Goal: Check status: Check status

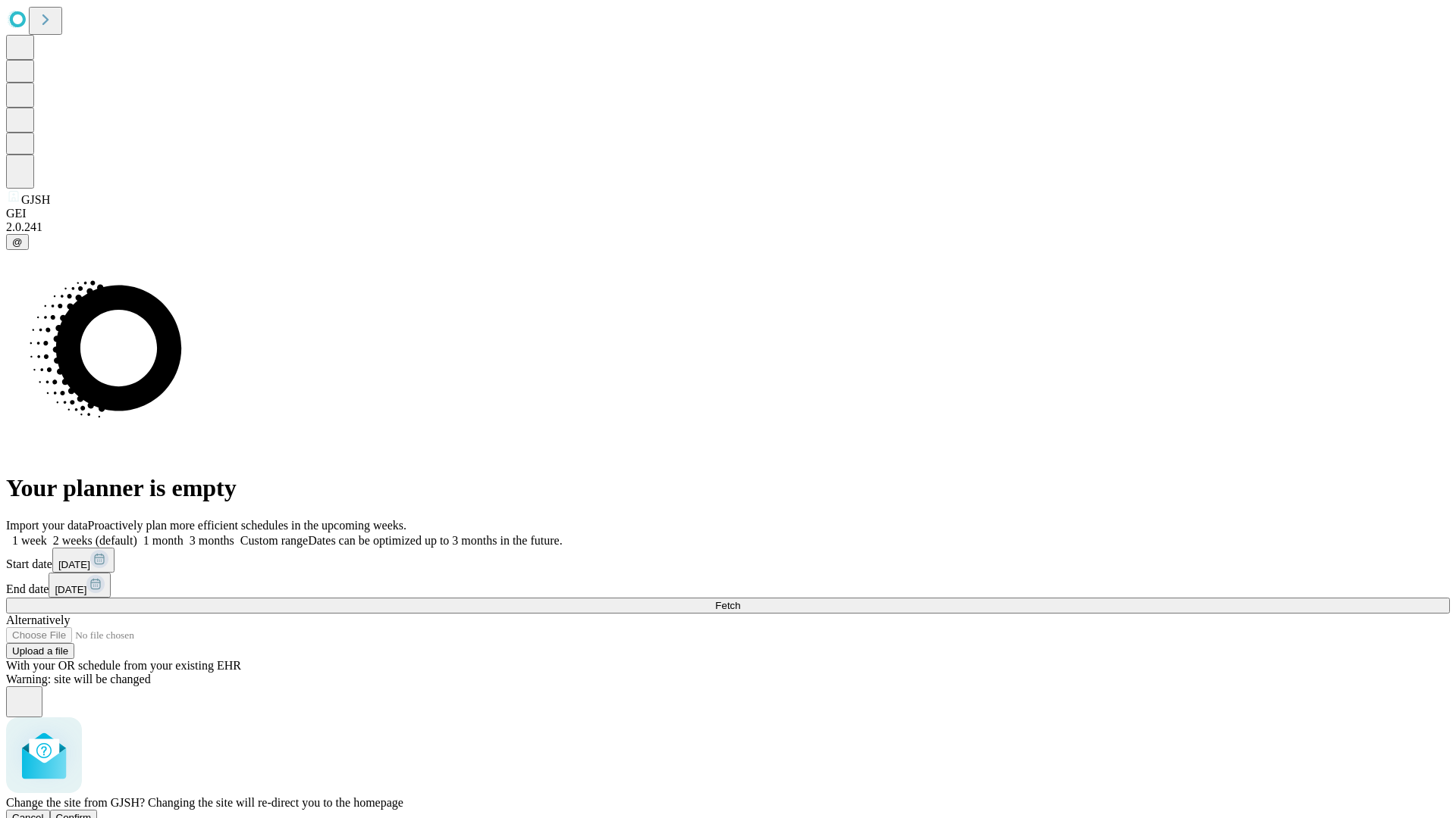
click at [92, 812] on span "Confirm" at bounding box center [73, 818] width 35 height 12
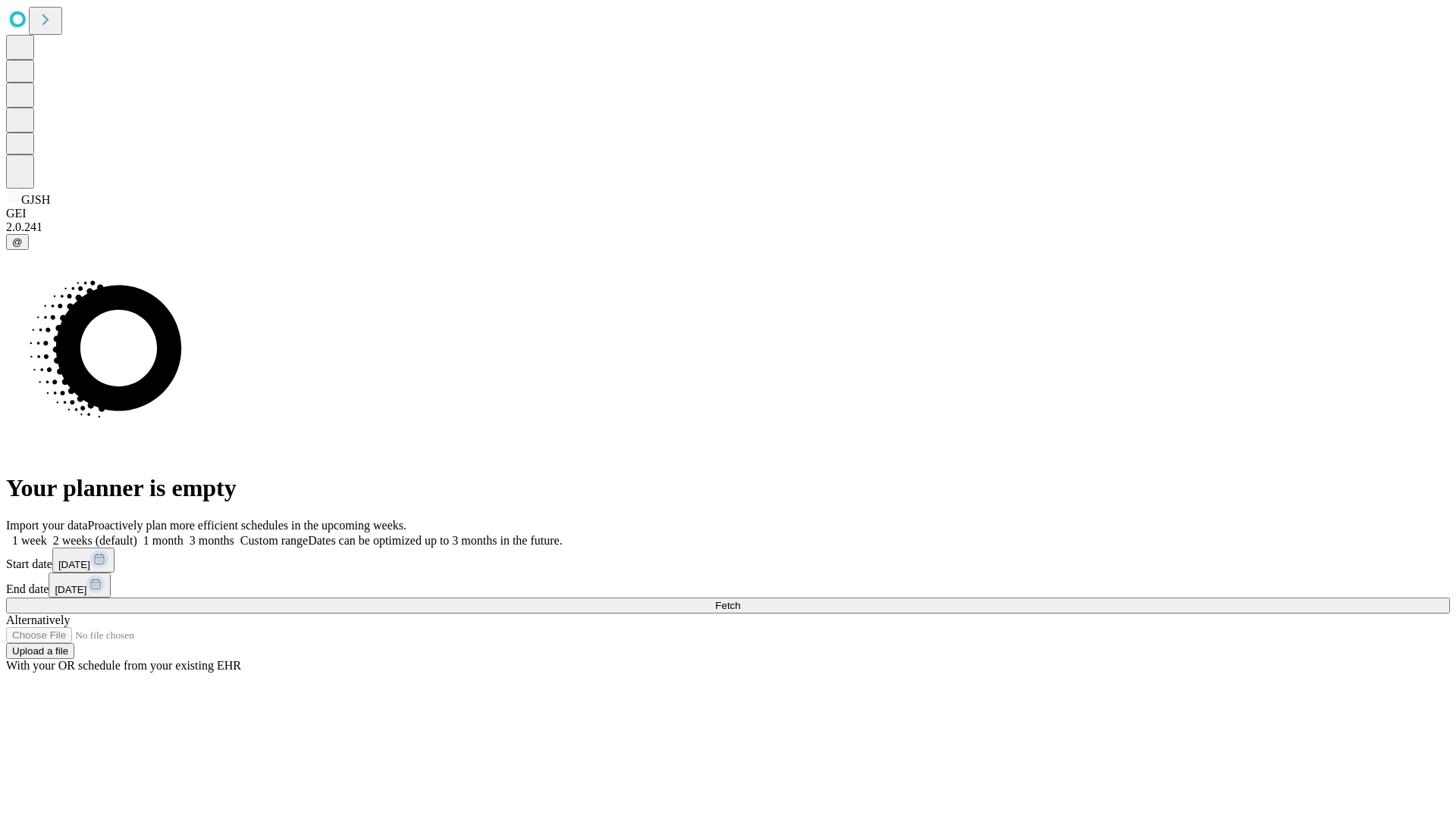
click at [137, 534] on label "2 weeks (default)" at bounding box center [92, 541] width 90 height 13
click at [740, 600] on span "Fetch" at bounding box center [727, 606] width 25 height 12
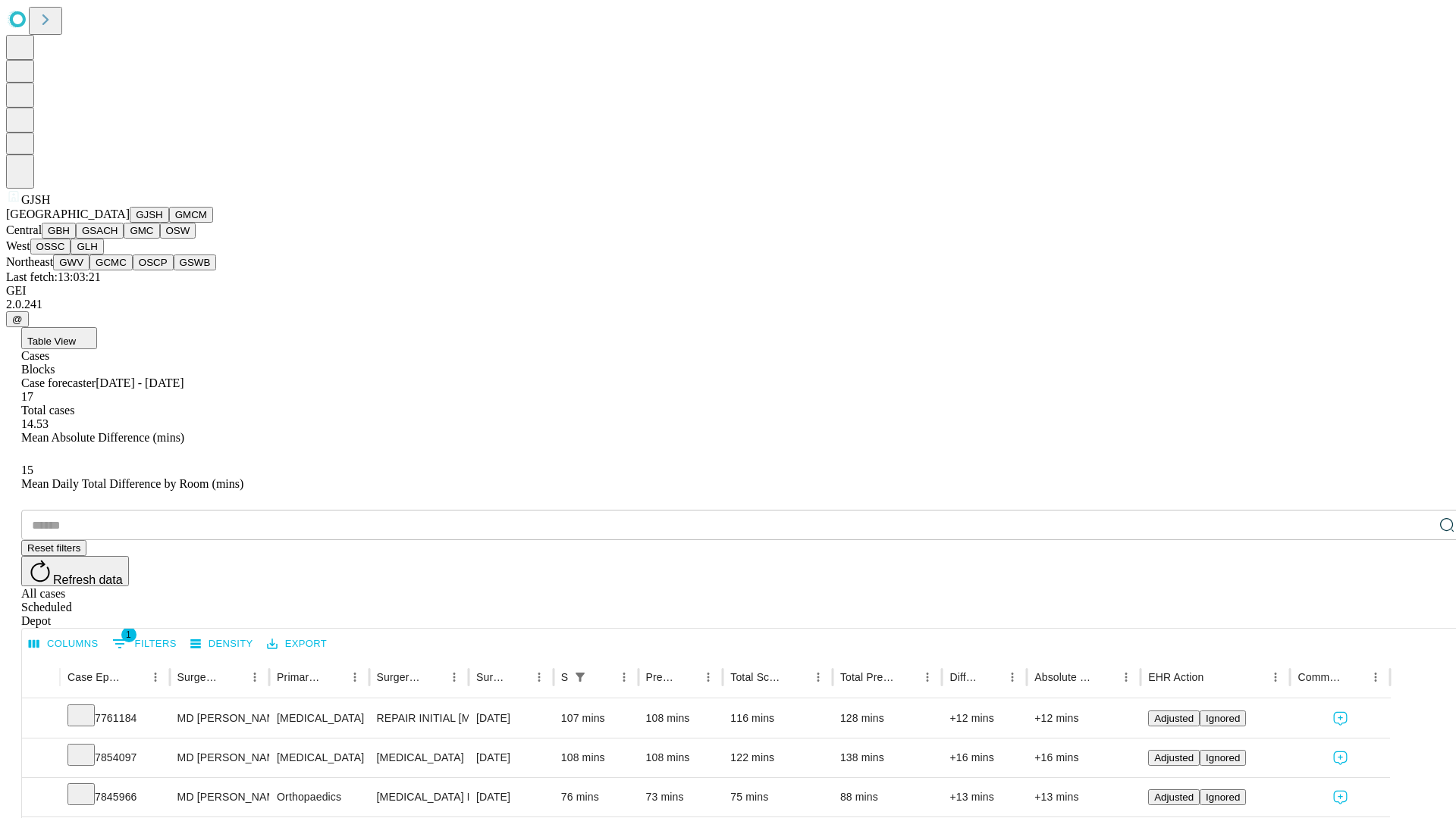
click at [169, 223] on button "GMCM" at bounding box center [191, 215] width 44 height 16
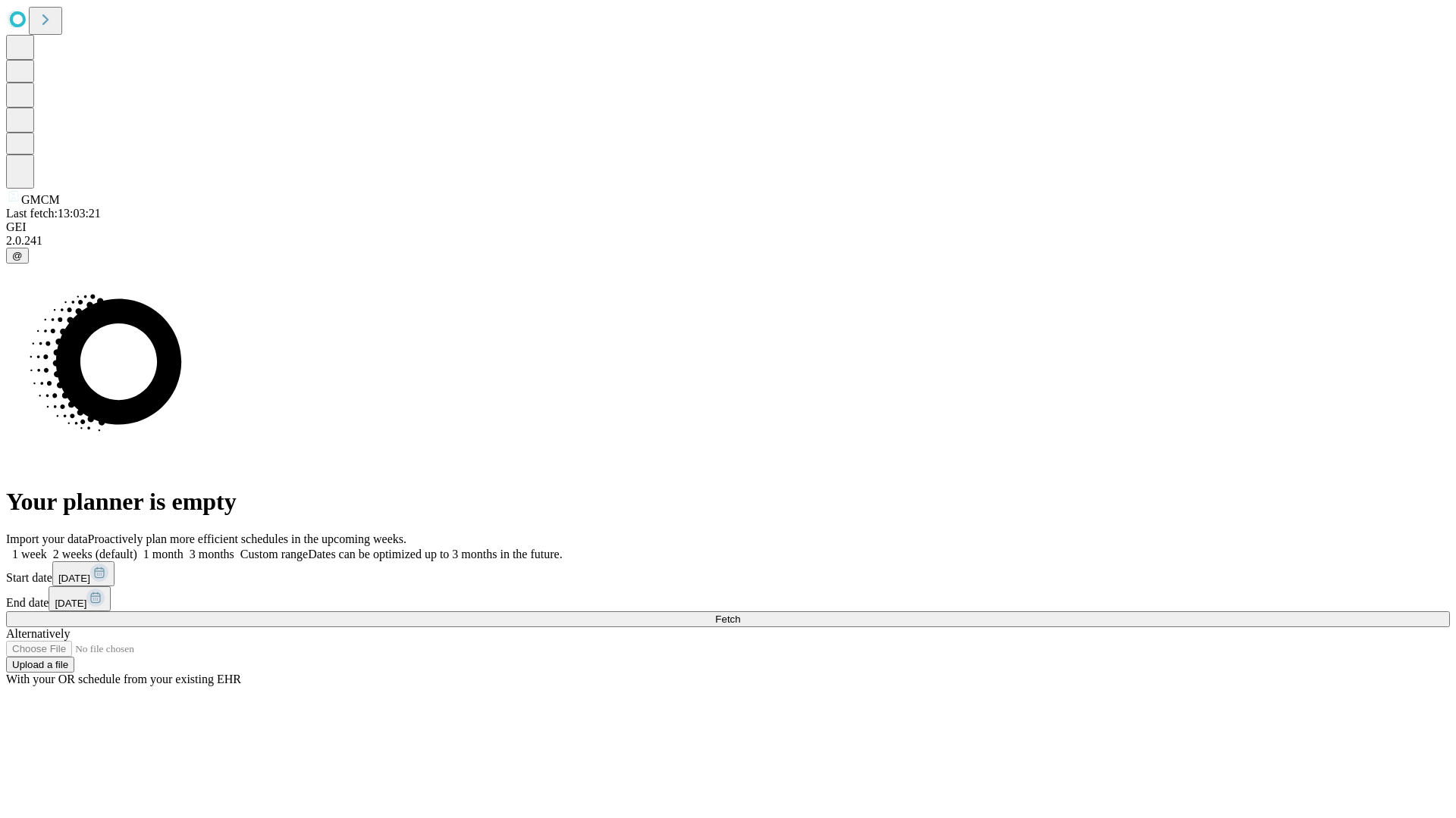
click at [137, 548] on label "2 weeks (default)" at bounding box center [92, 554] width 90 height 13
click at [740, 614] on span "Fetch" at bounding box center [727, 620] width 25 height 12
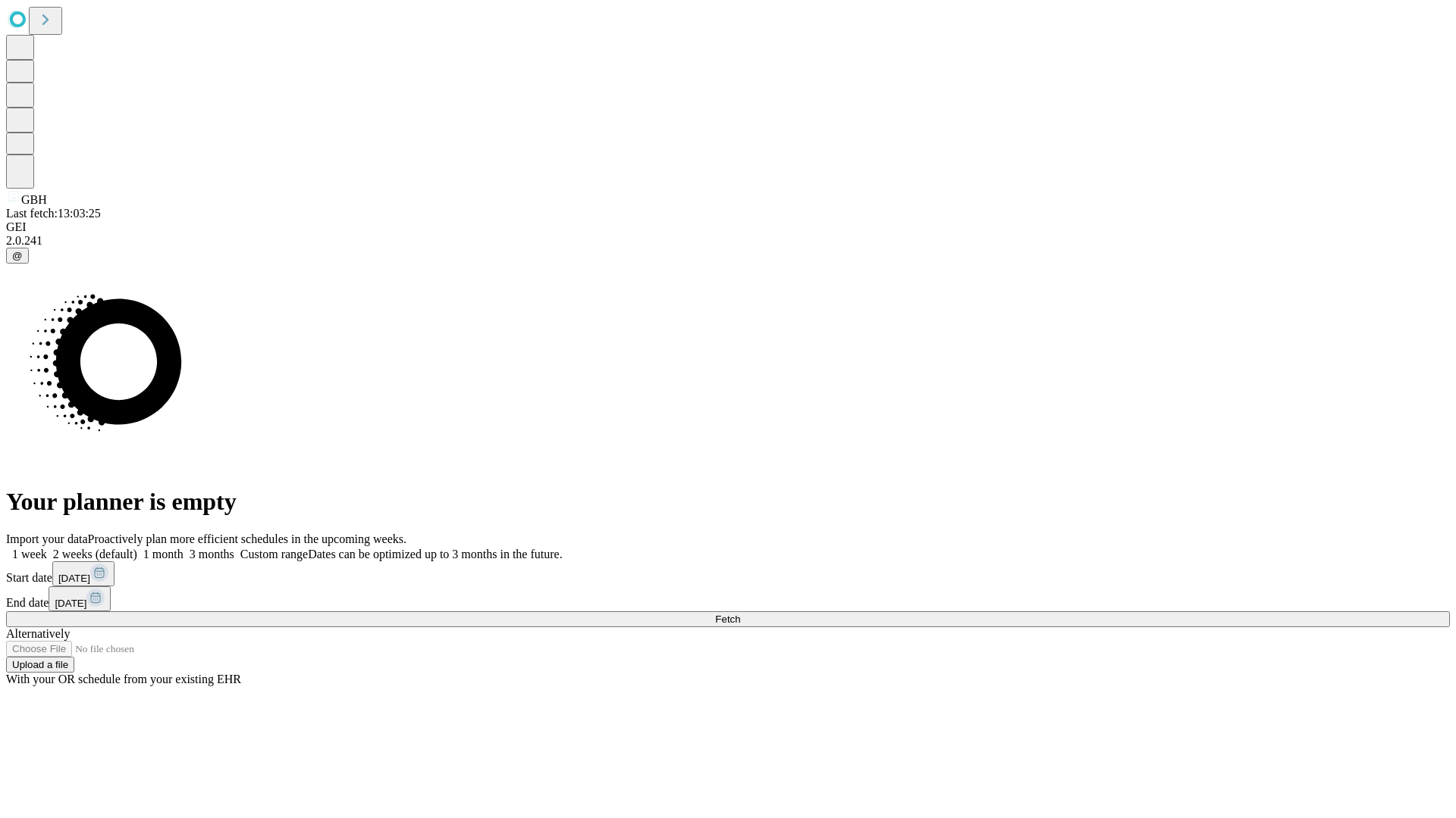
click at [137, 548] on label "2 weeks (default)" at bounding box center [92, 554] width 90 height 13
click at [740, 614] on span "Fetch" at bounding box center [727, 620] width 25 height 12
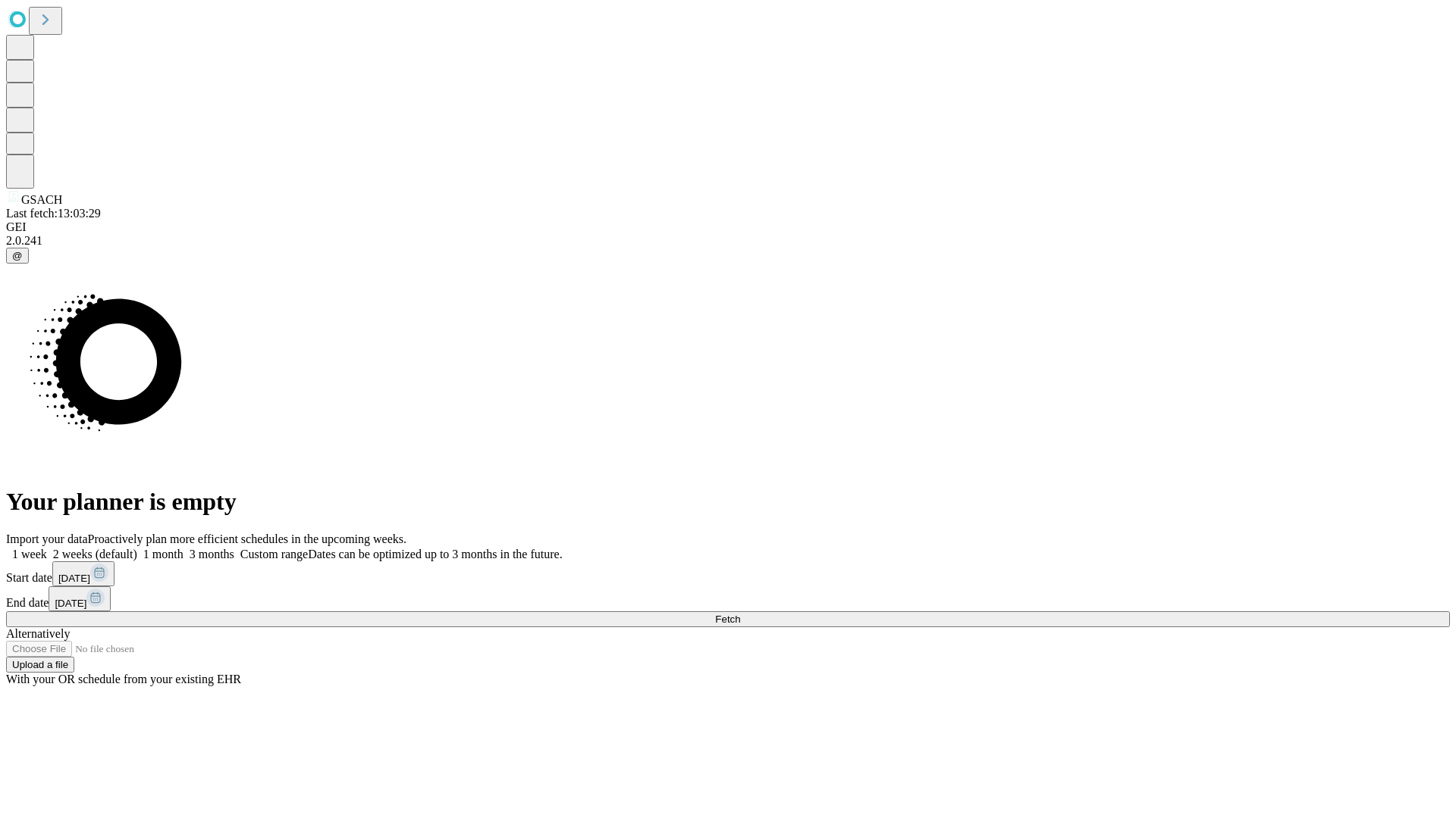
click at [740, 614] on span "Fetch" at bounding box center [727, 620] width 25 height 12
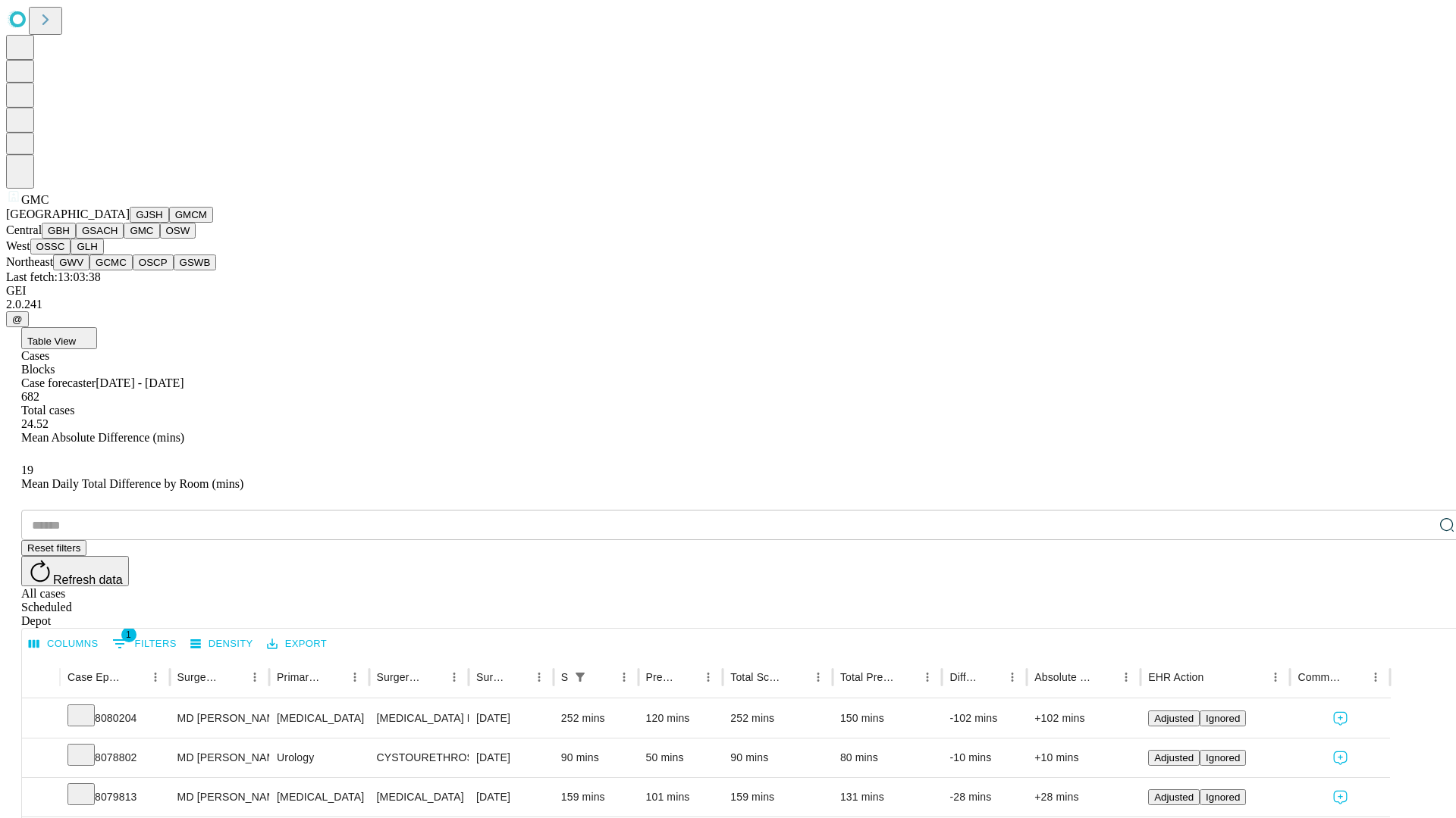
click at [160, 238] on button "OSW" at bounding box center [178, 230] width 36 height 16
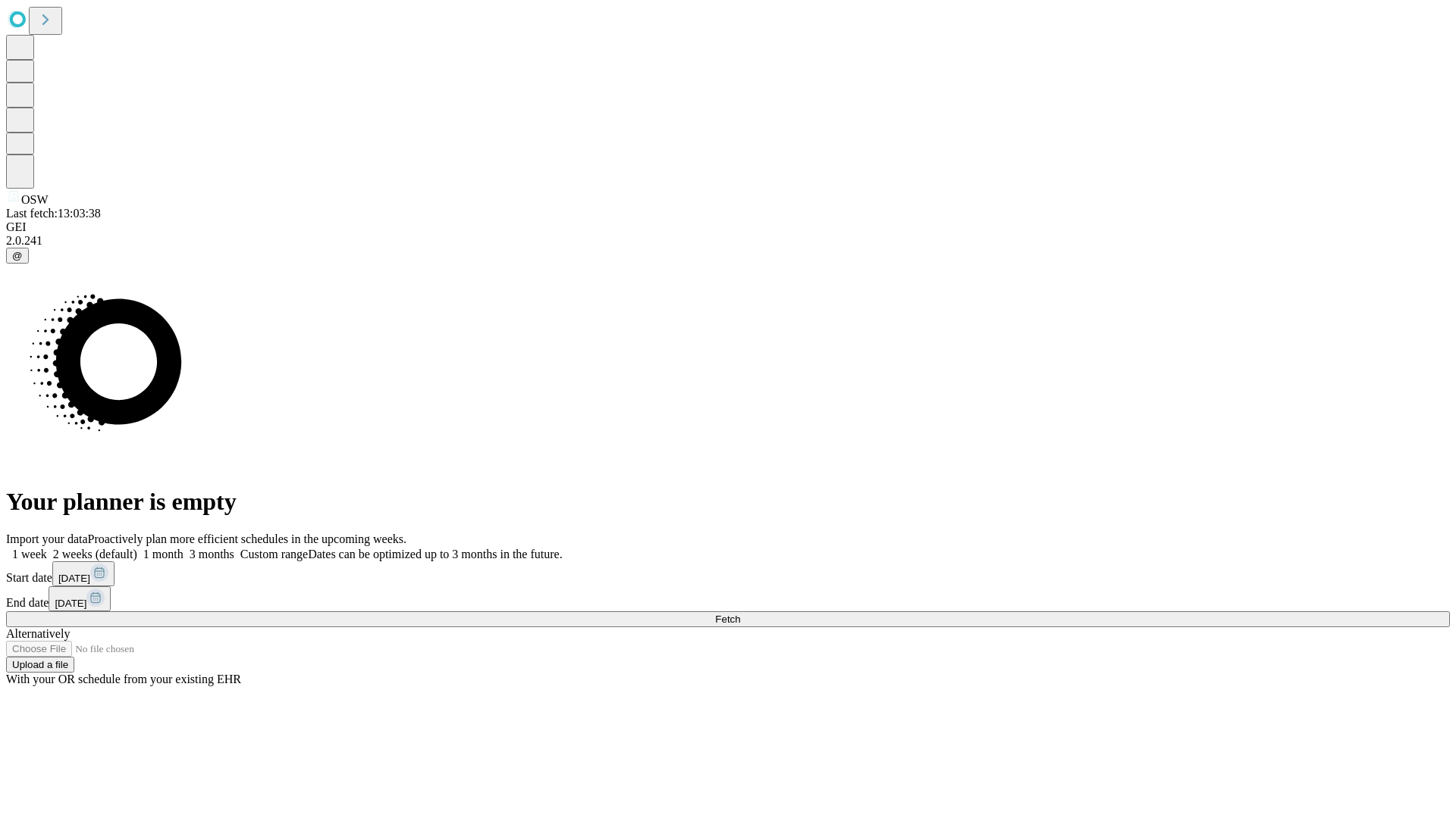
click at [740, 614] on span "Fetch" at bounding box center [727, 620] width 25 height 12
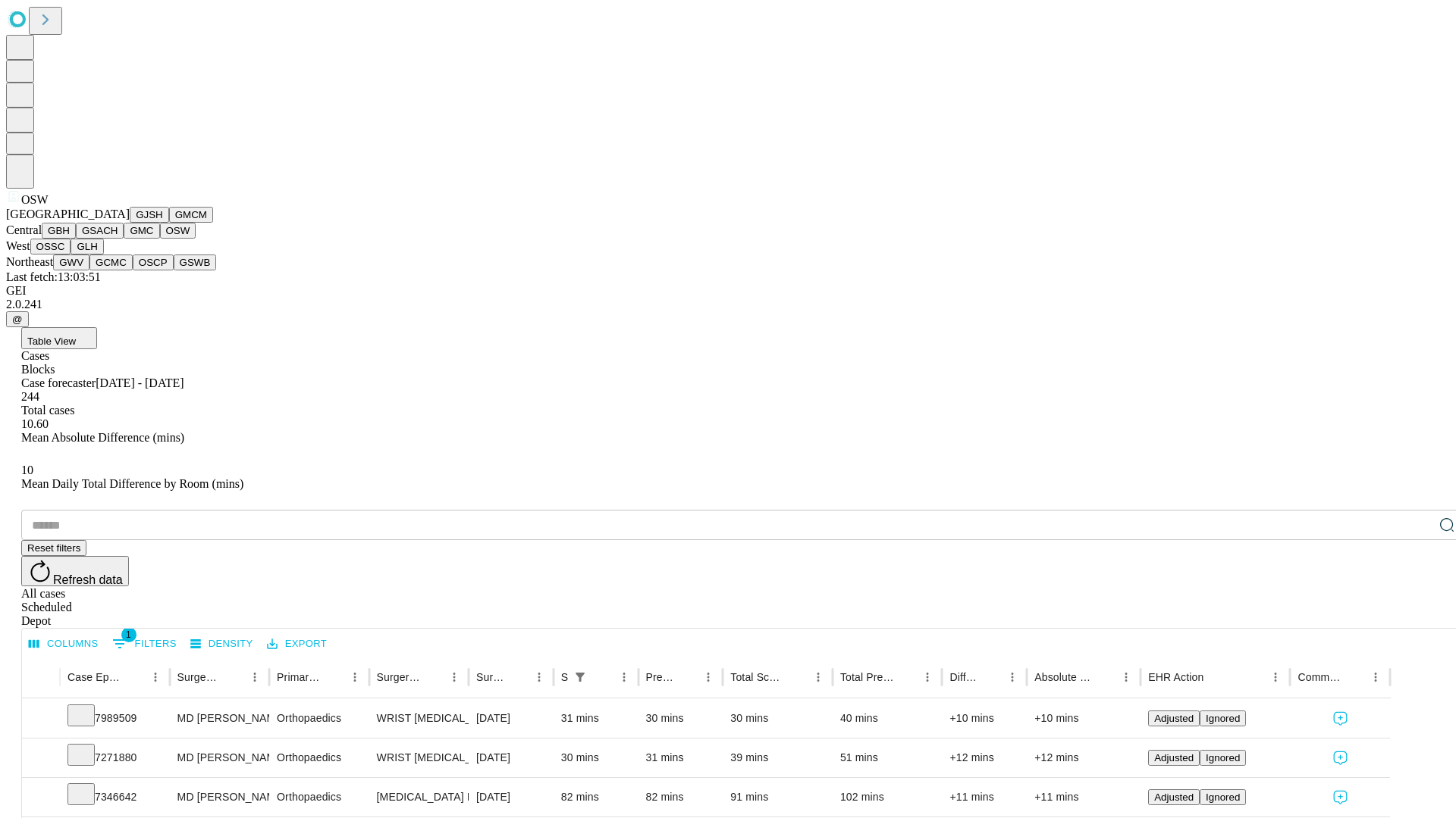
click at [72, 255] on button "OSSC" at bounding box center [51, 246] width 41 height 16
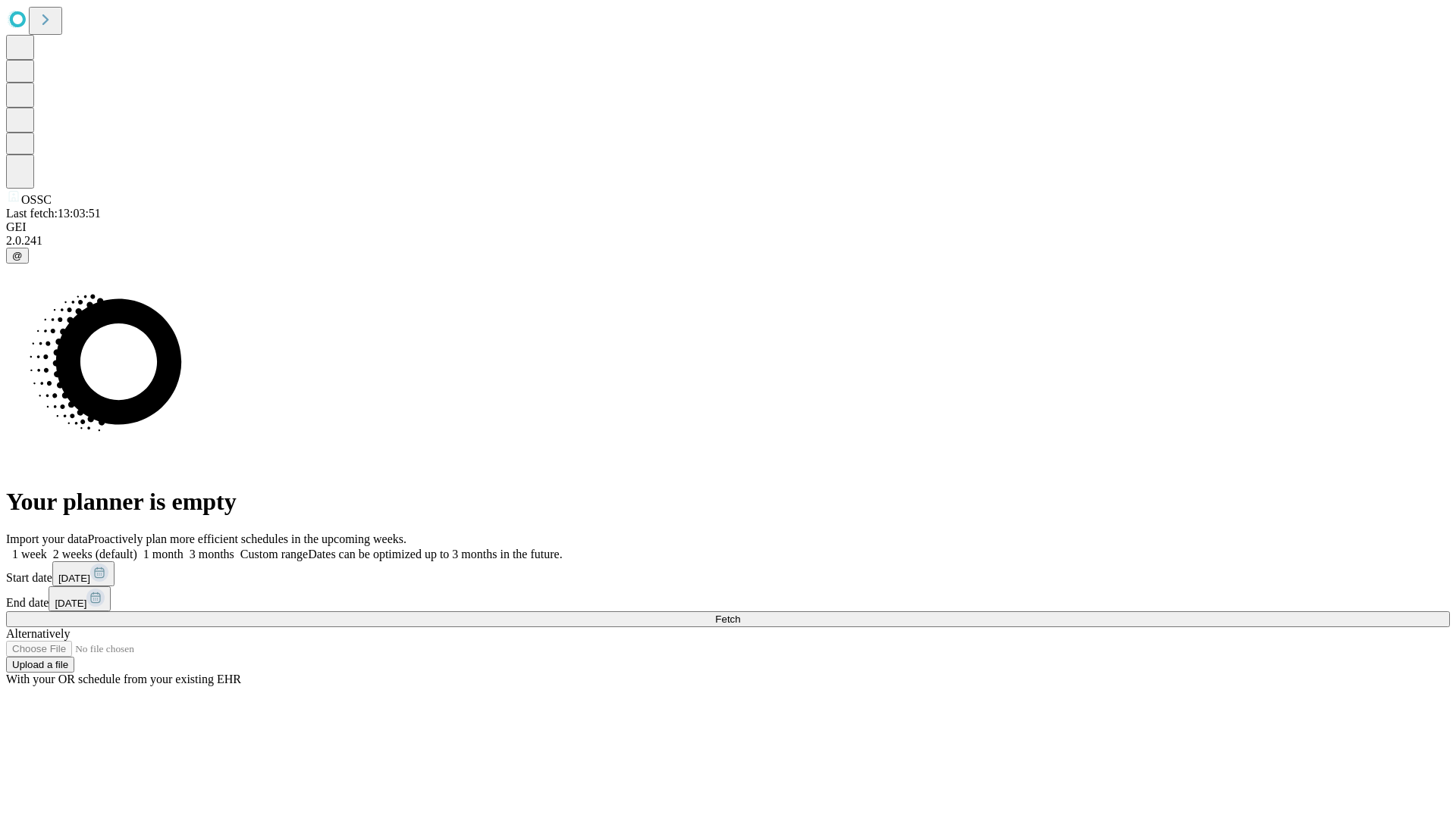
click at [137, 548] on label "2 weeks (default)" at bounding box center [92, 554] width 90 height 13
click at [740, 614] on span "Fetch" at bounding box center [727, 620] width 25 height 12
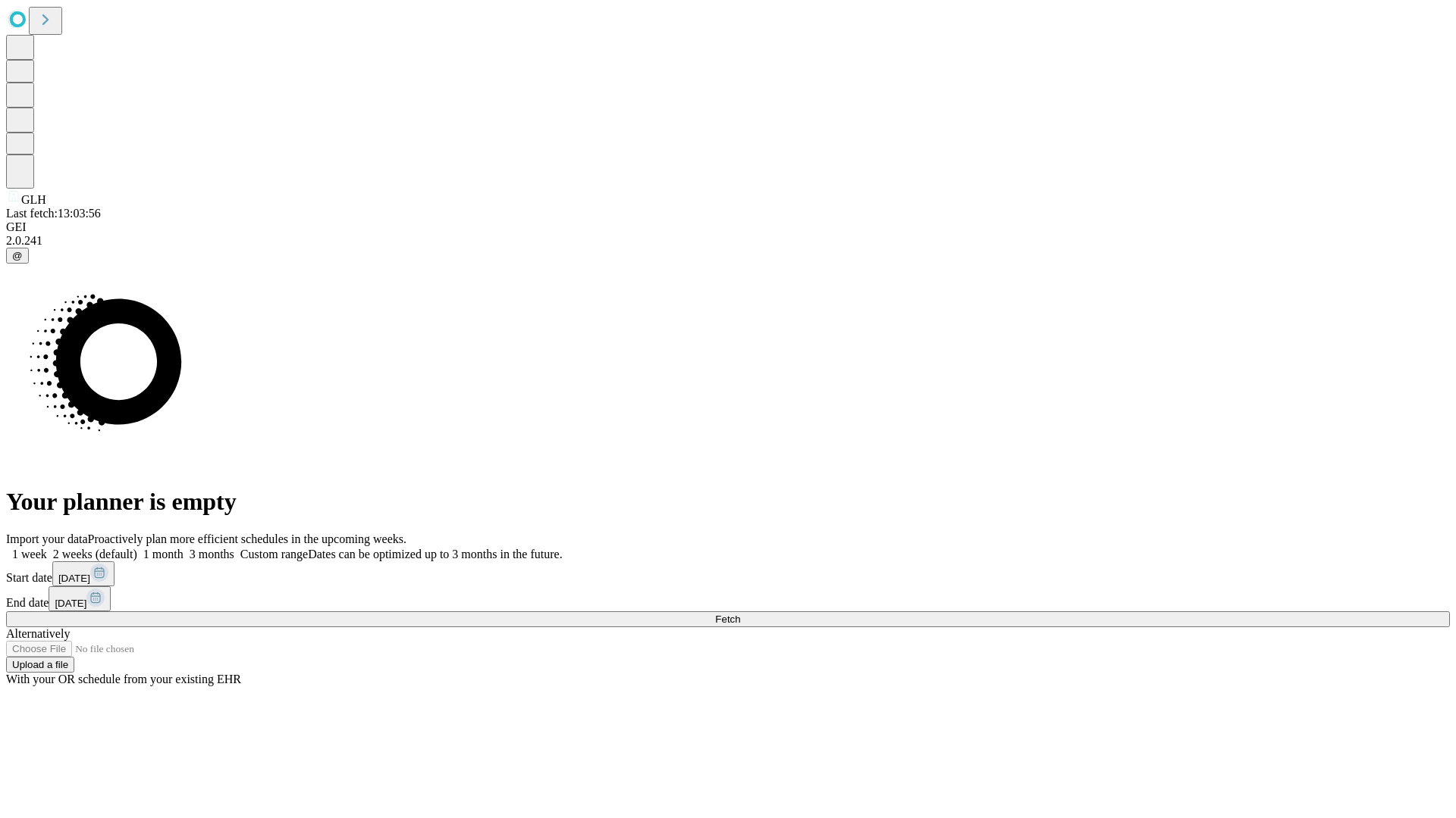
click at [137, 548] on label "2 weeks (default)" at bounding box center [92, 554] width 90 height 13
click at [740, 614] on span "Fetch" at bounding box center [727, 620] width 25 height 12
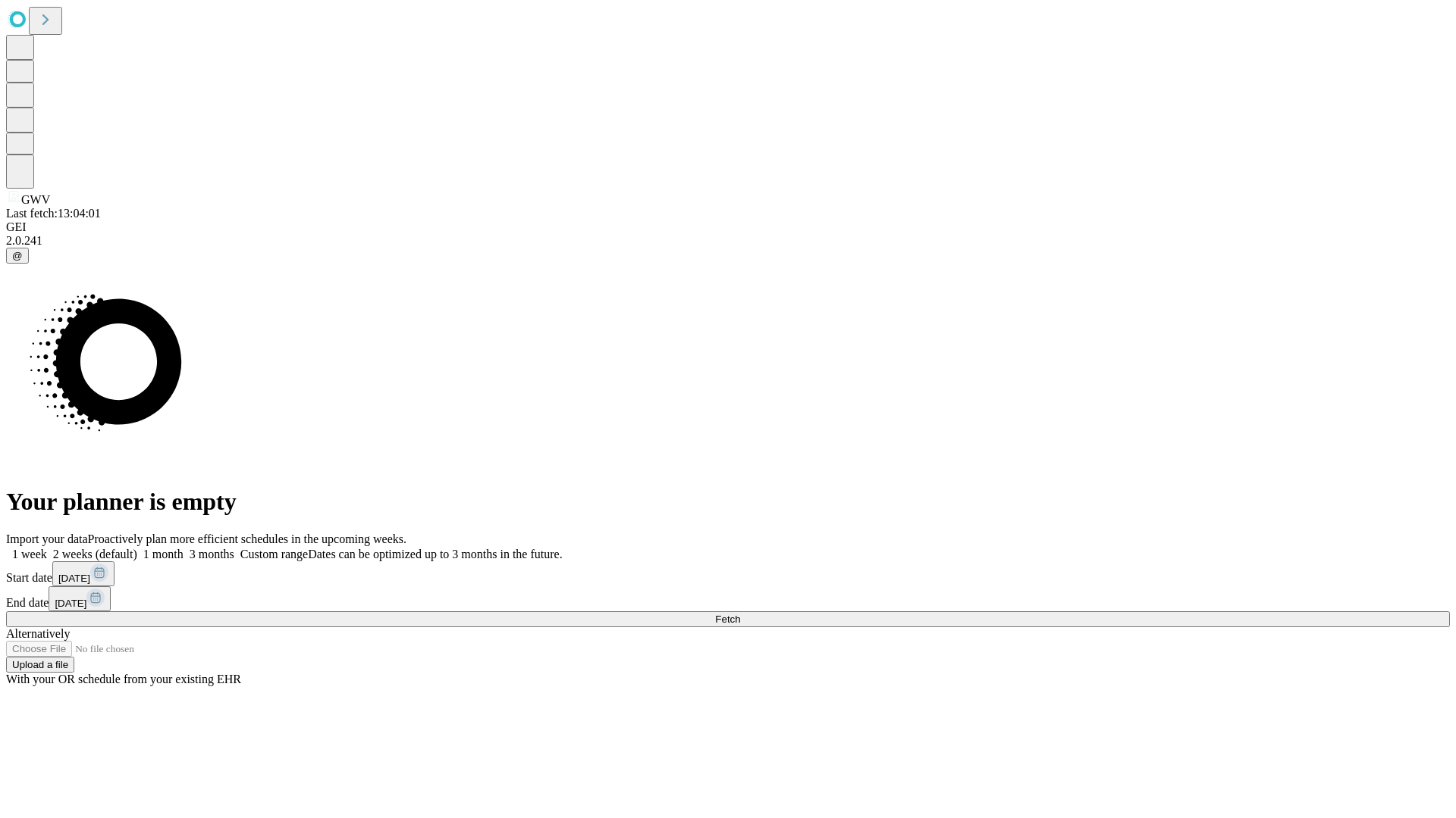
click at [137, 548] on label "2 weeks (default)" at bounding box center [92, 554] width 90 height 13
click at [740, 614] on span "Fetch" at bounding box center [727, 620] width 25 height 12
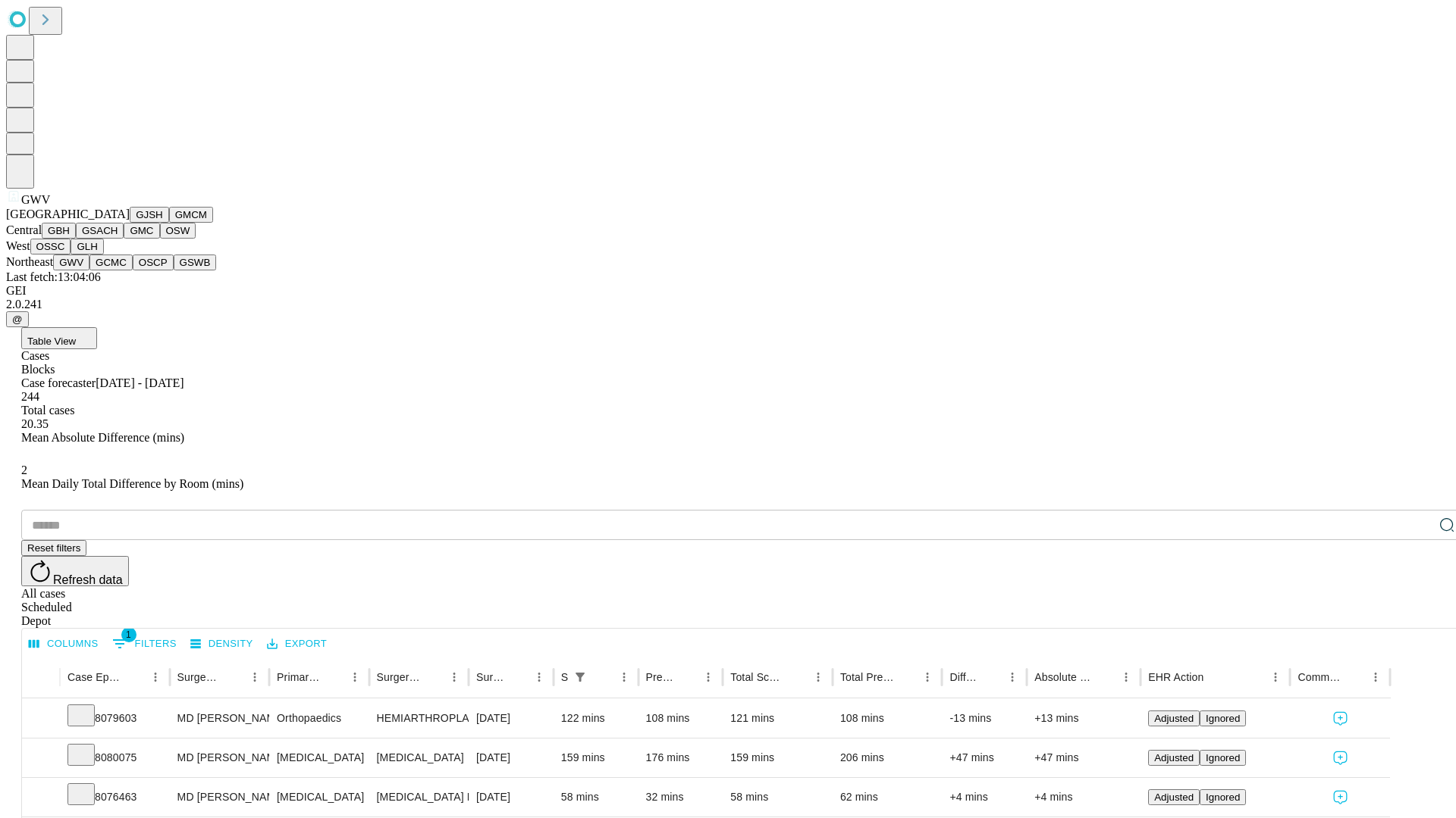
click at [118, 270] on button "GCMC" at bounding box center [111, 262] width 44 height 16
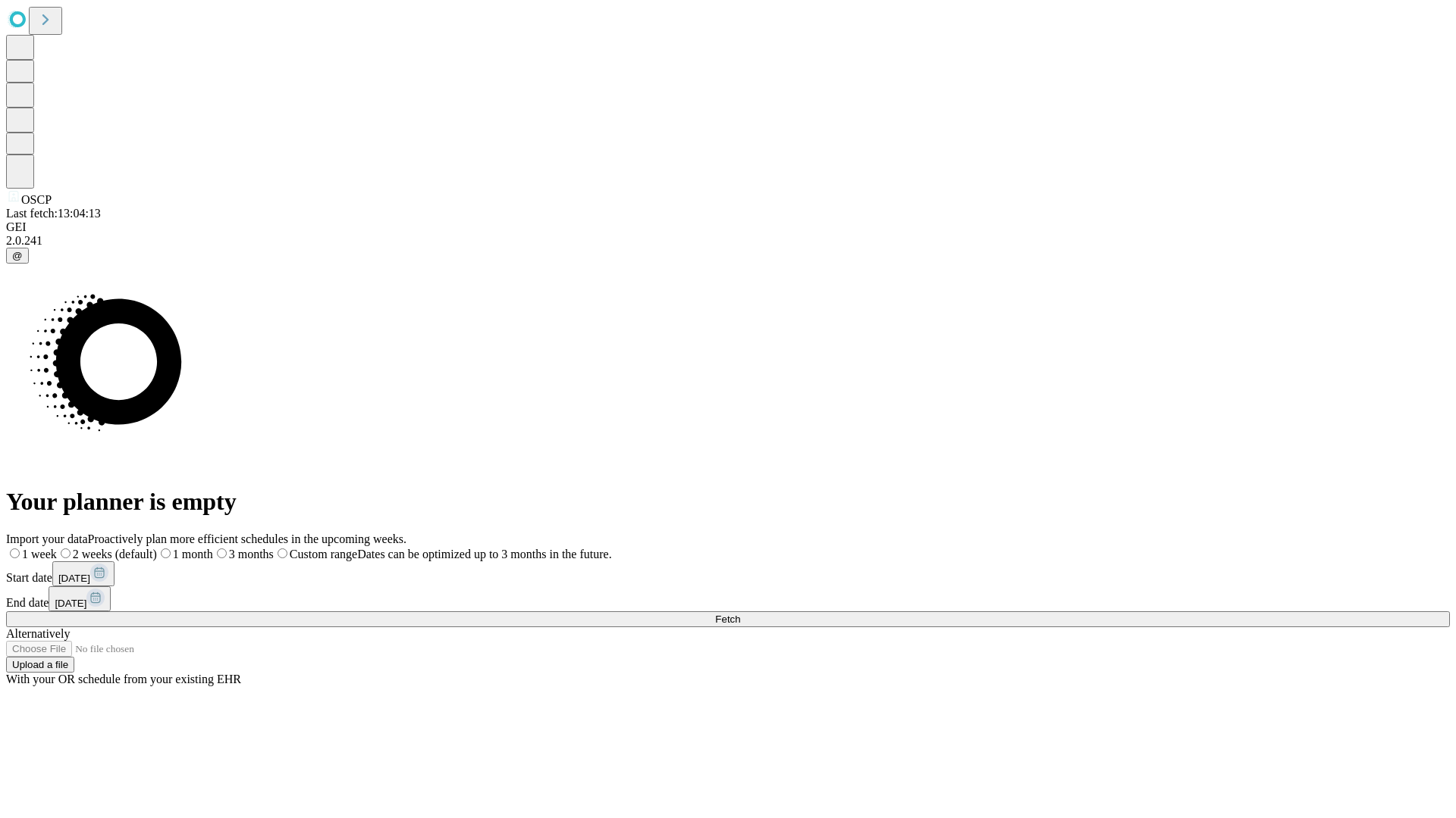
click at [157, 548] on label "2 weeks (default)" at bounding box center [107, 554] width 100 height 13
click at [740, 614] on span "Fetch" at bounding box center [727, 620] width 25 height 12
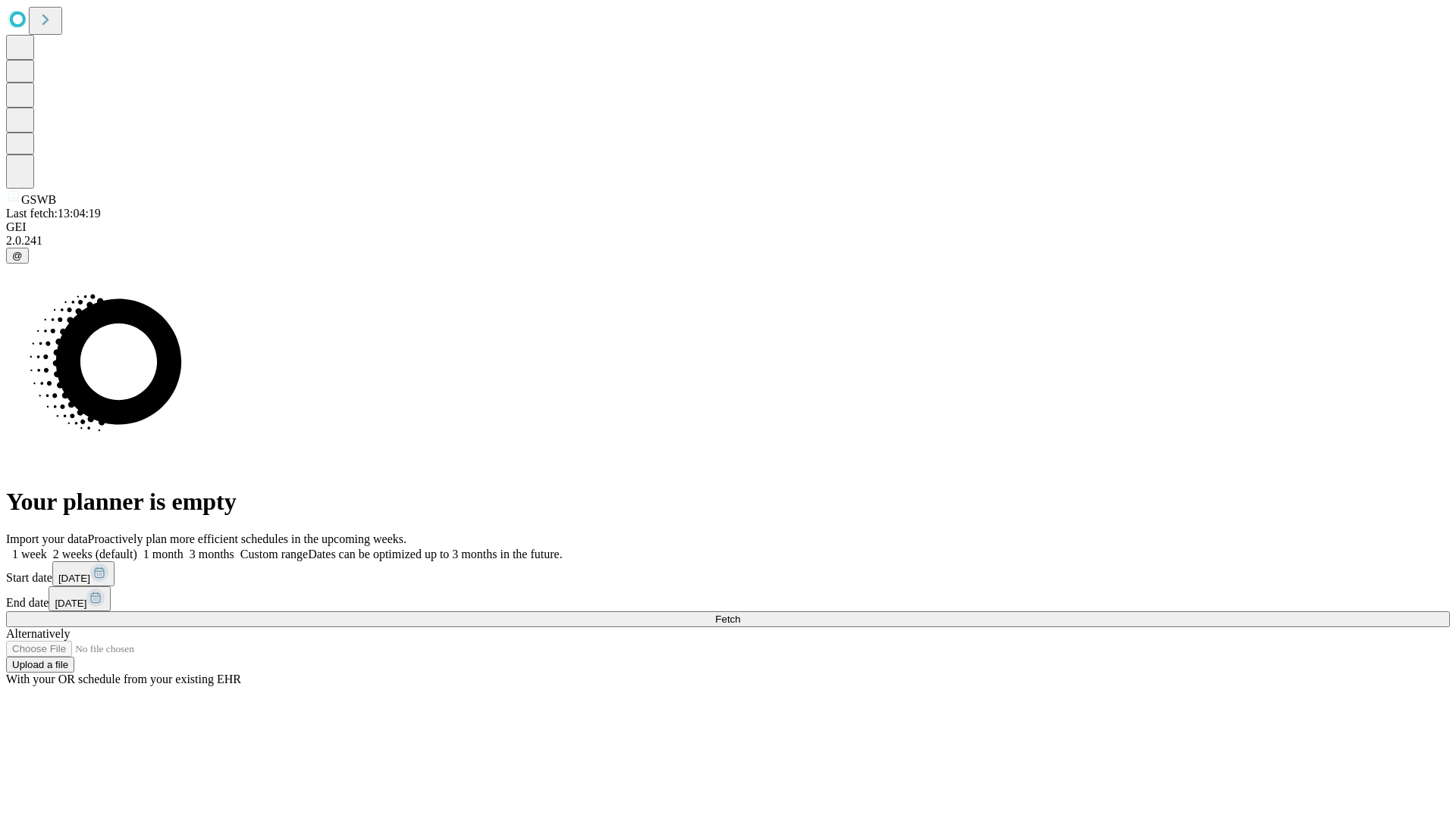
click at [137, 548] on label "2 weeks (default)" at bounding box center [92, 554] width 90 height 13
click at [740, 614] on span "Fetch" at bounding box center [727, 620] width 25 height 12
